Goal: Find specific page/section: Find specific page/section

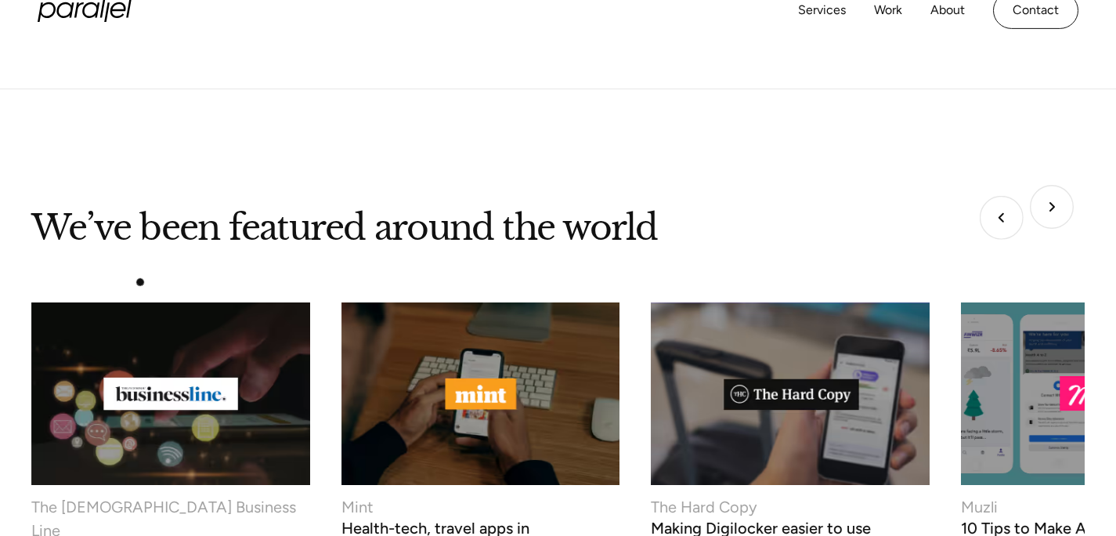
scroll to position [6760, 0]
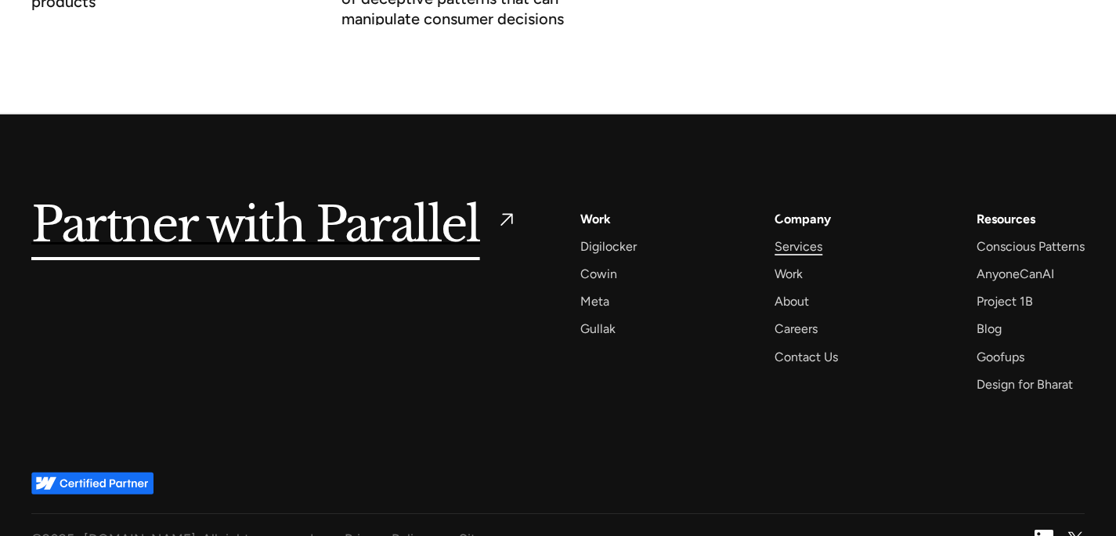
click at [782, 236] on div "Services" at bounding box center [799, 246] width 48 height 21
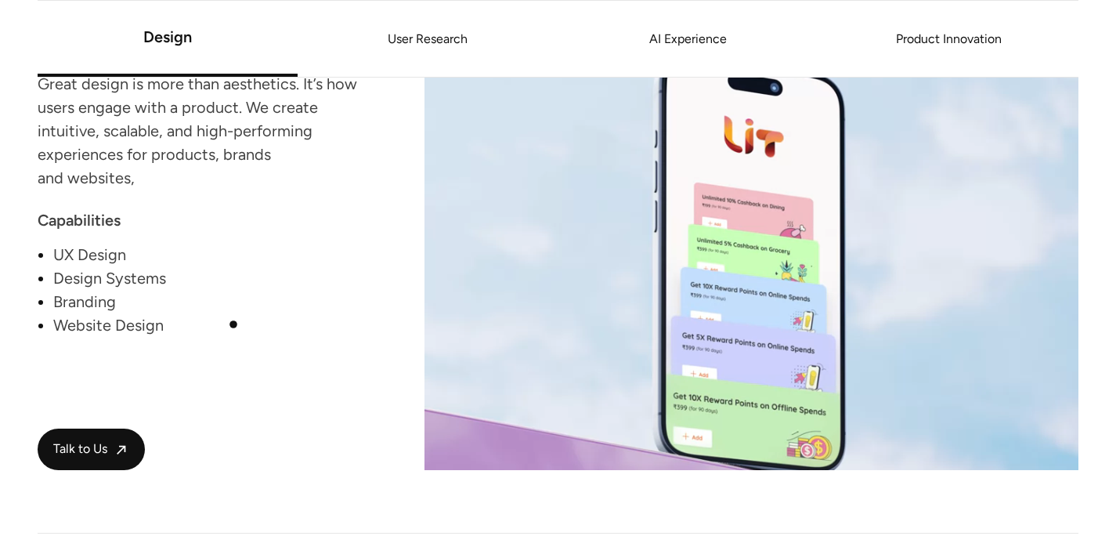
scroll to position [1541, 0]
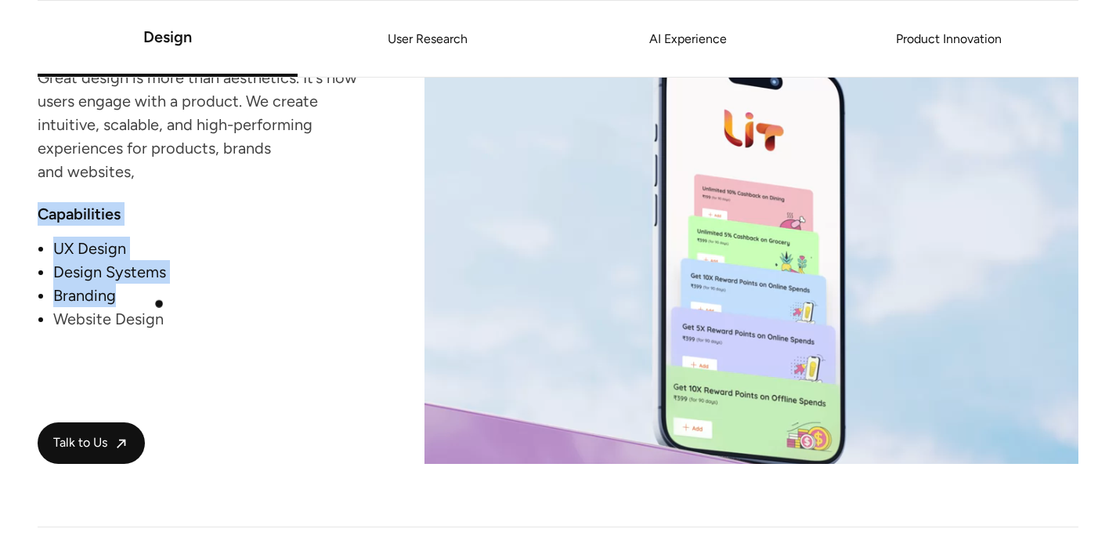
drag, startPoint x: 36, startPoint y: 225, endPoint x: 170, endPoint y: 313, distance: 160.5
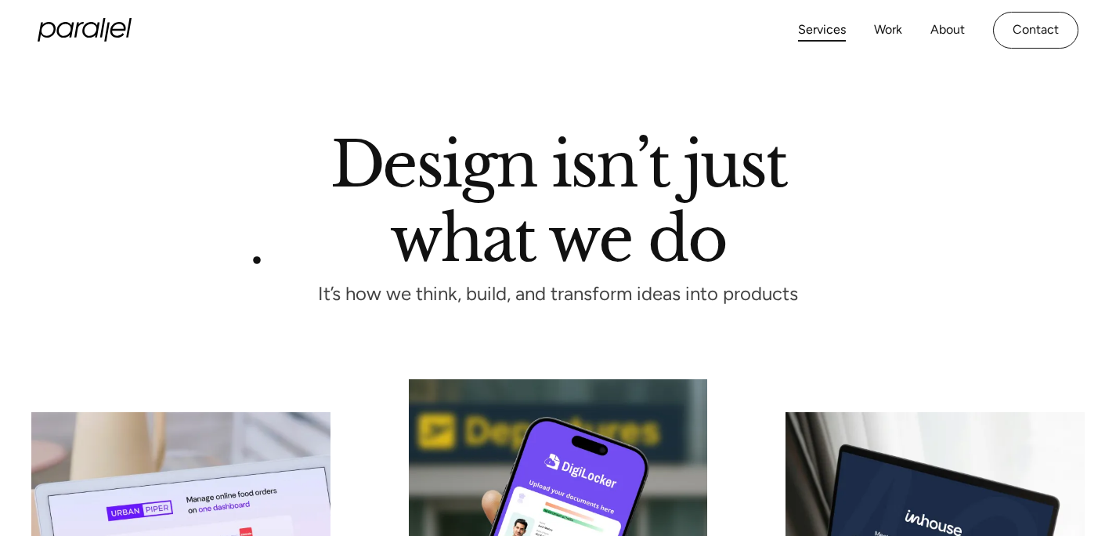
scroll to position [0, 0]
